Goal: Check status: Check status

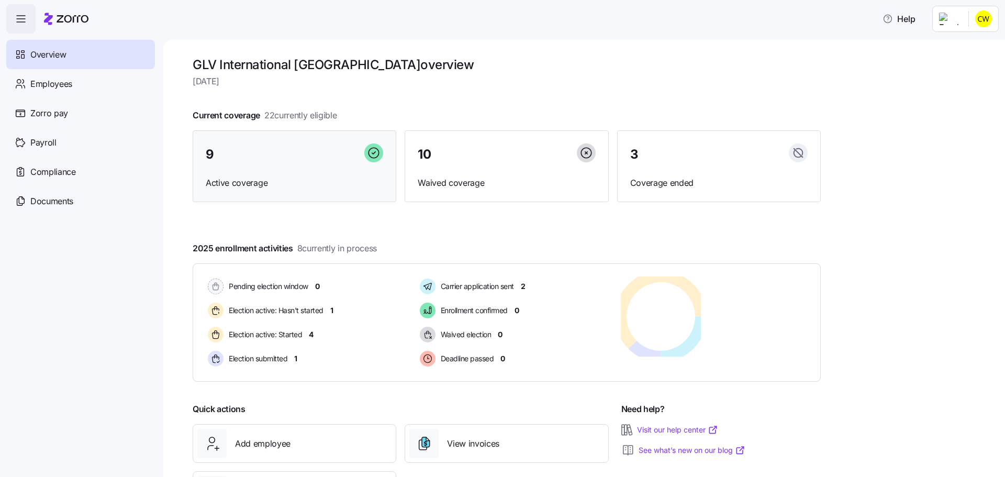
click at [249, 151] on div "9 Active coverage" at bounding box center [295, 166] width 204 height 72
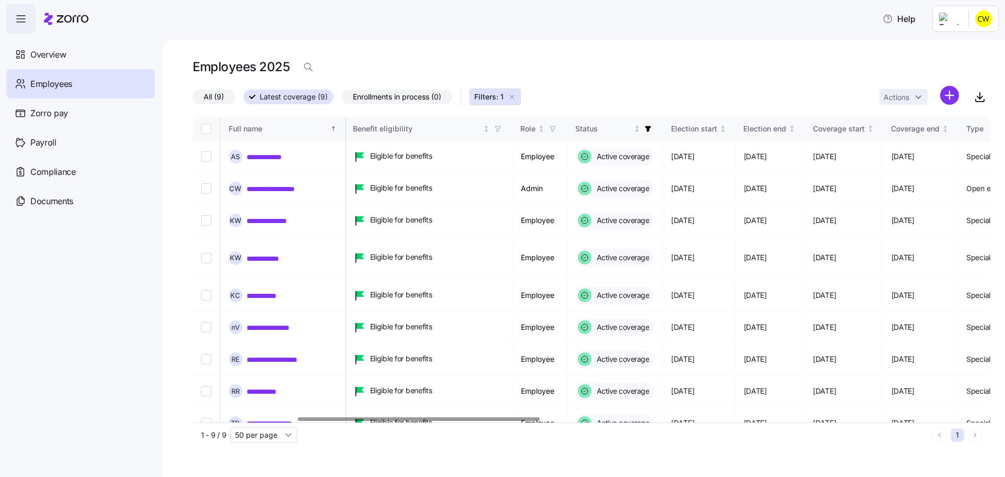
scroll to position [0, 354]
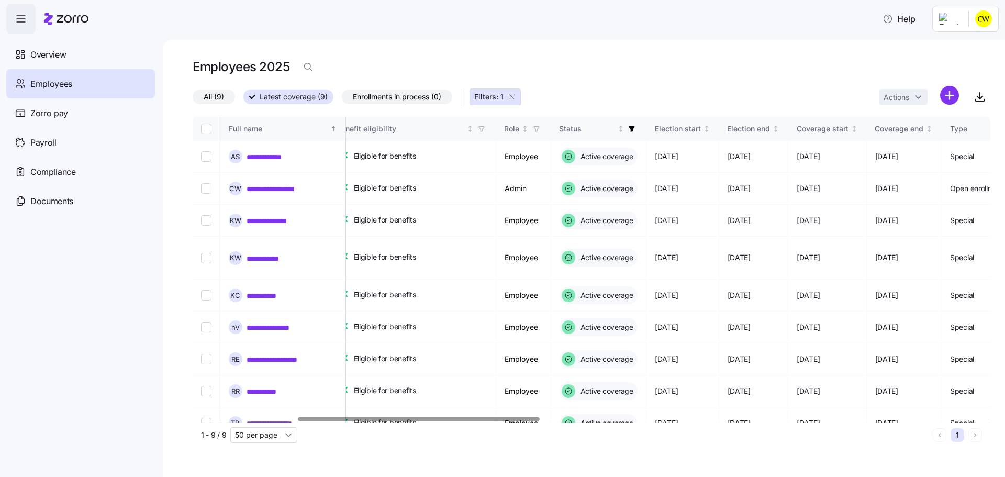
click at [395, 416] on div at bounding box center [592, 419] width 798 height 6
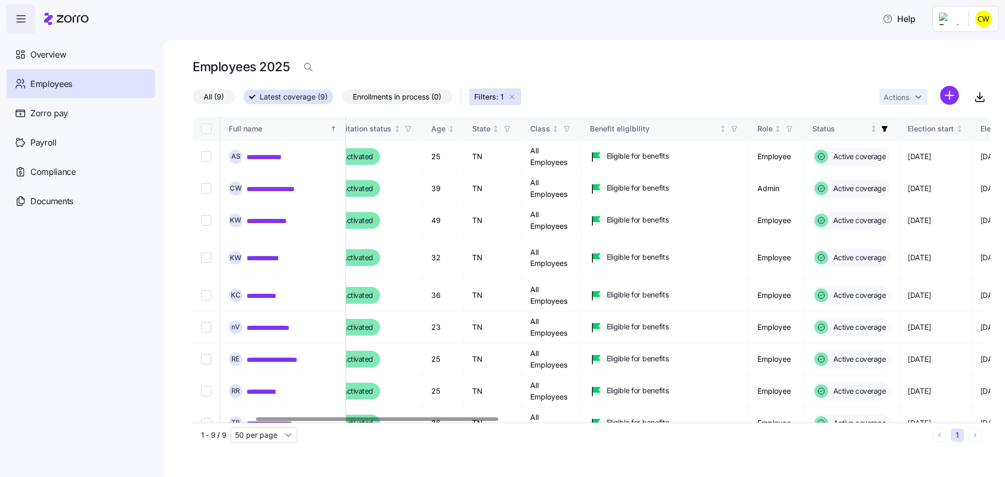
scroll to position [0, 0]
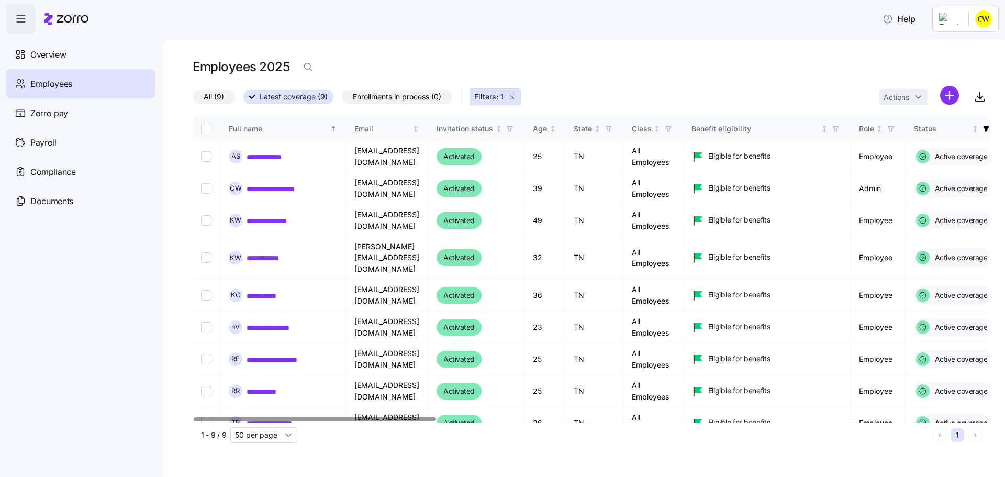
click at [321, 417] on div at bounding box center [315, 419] width 242 height 4
